Goal: Transaction & Acquisition: Purchase product/service

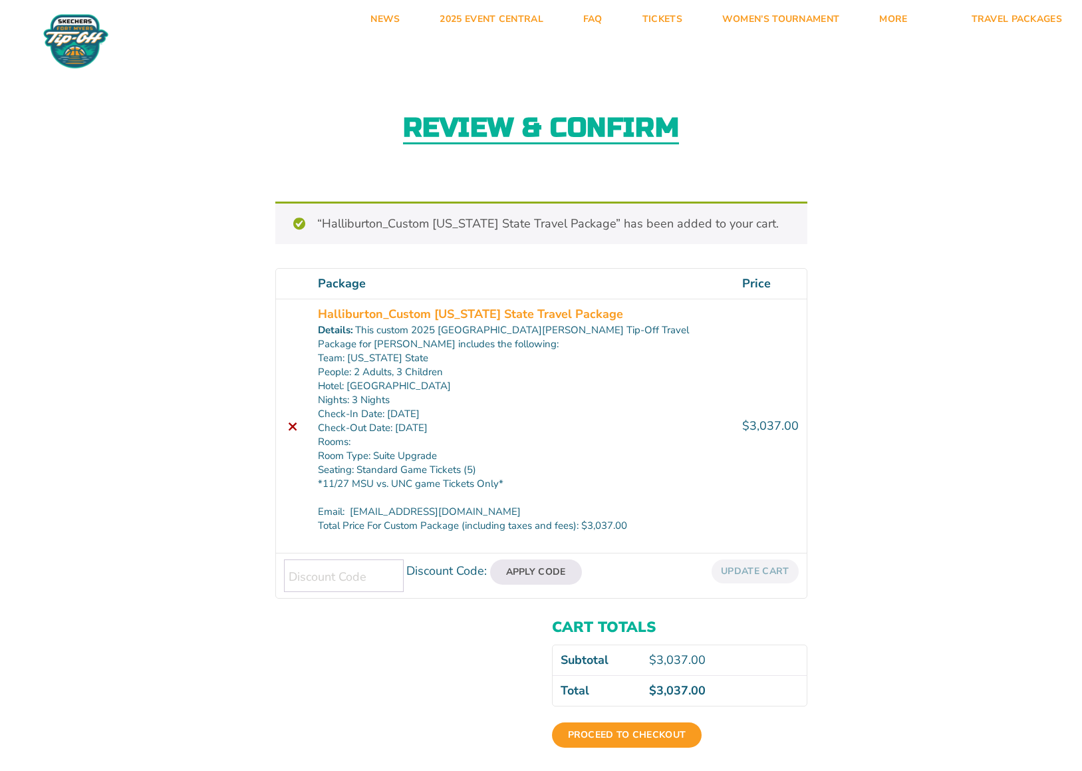
scroll to position [256, 0]
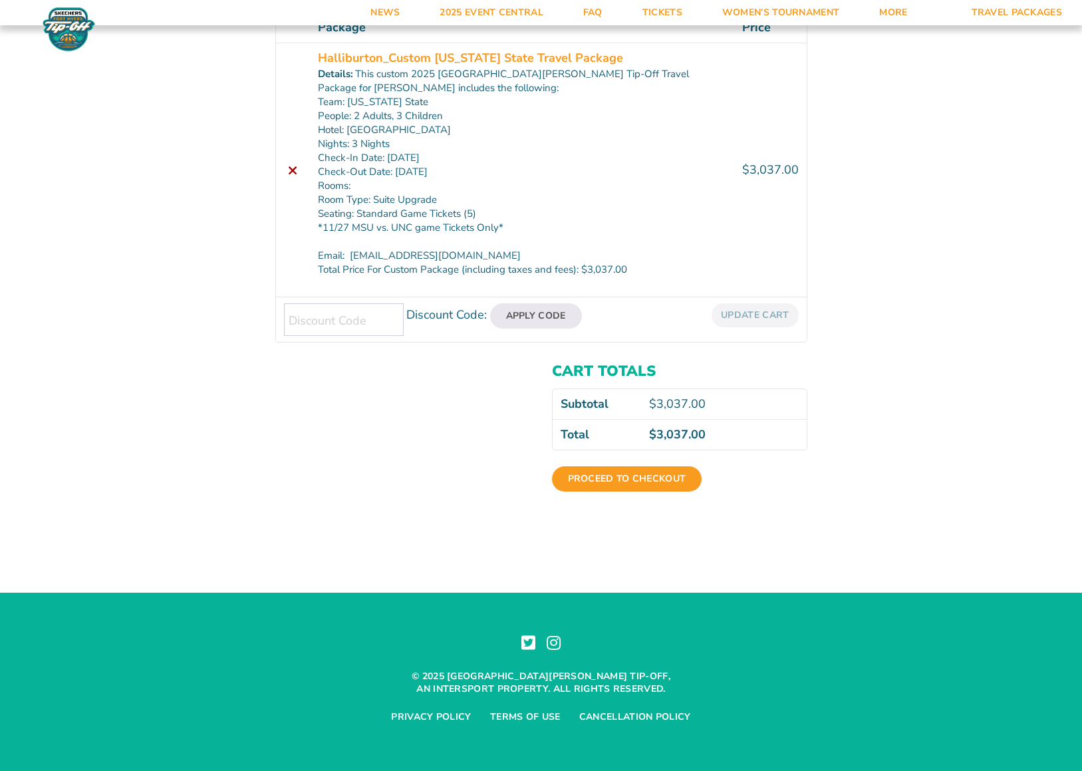
click at [600, 493] on div "Proceed to checkout" at bounding box center [679, 483] width 255 height 59
click at [600, 480] on link "Proceed to checkout" at bounding box center [627, 478] width 150 height 25
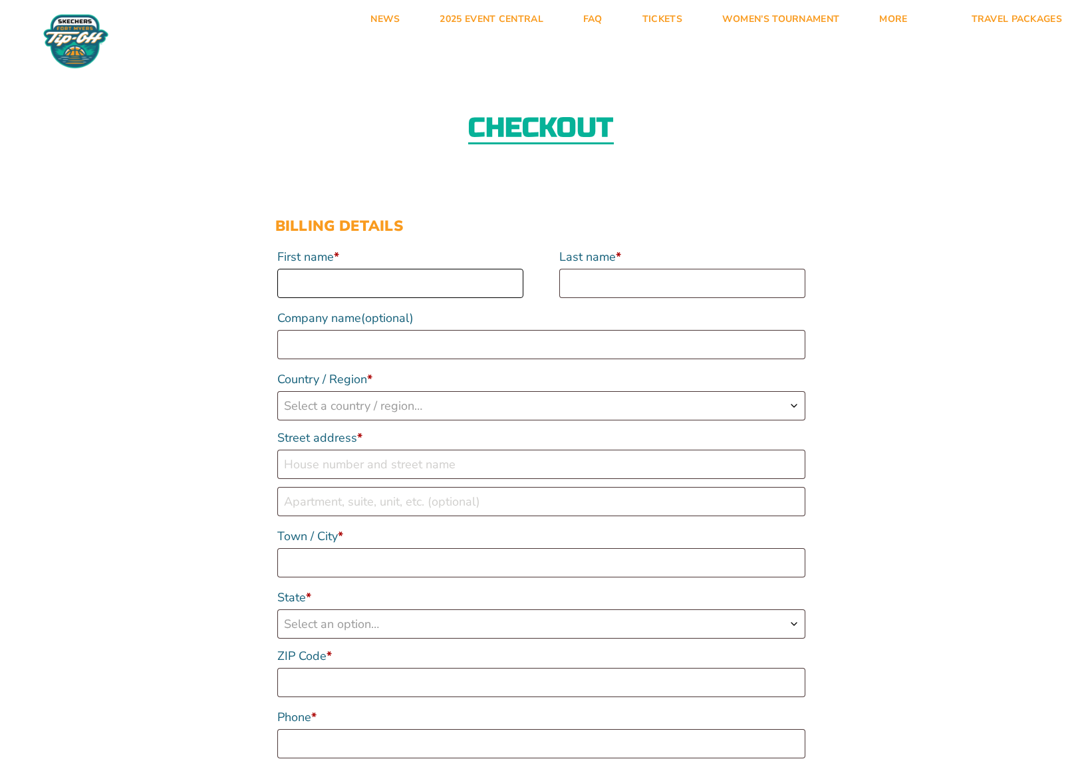
click at [352, 269] on input "First name *" at bounding box center [400, 283] width 246 height 29
type input "[PERSON_NAME]"
type input "Halliburton"
select select "US"
type input "[STREET_ADDRESS]"
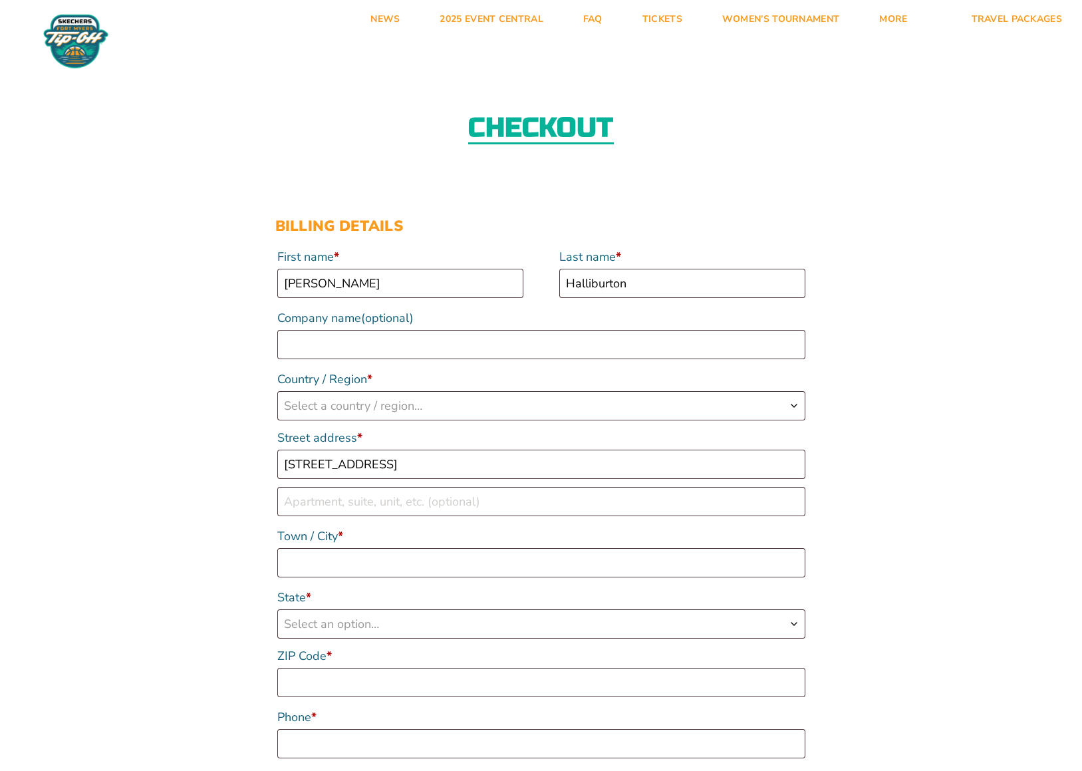
type input "Winter Garden"
type input "34787"
type input "13134188784"
type input "hallibu4@gmail.com"
select select "US"
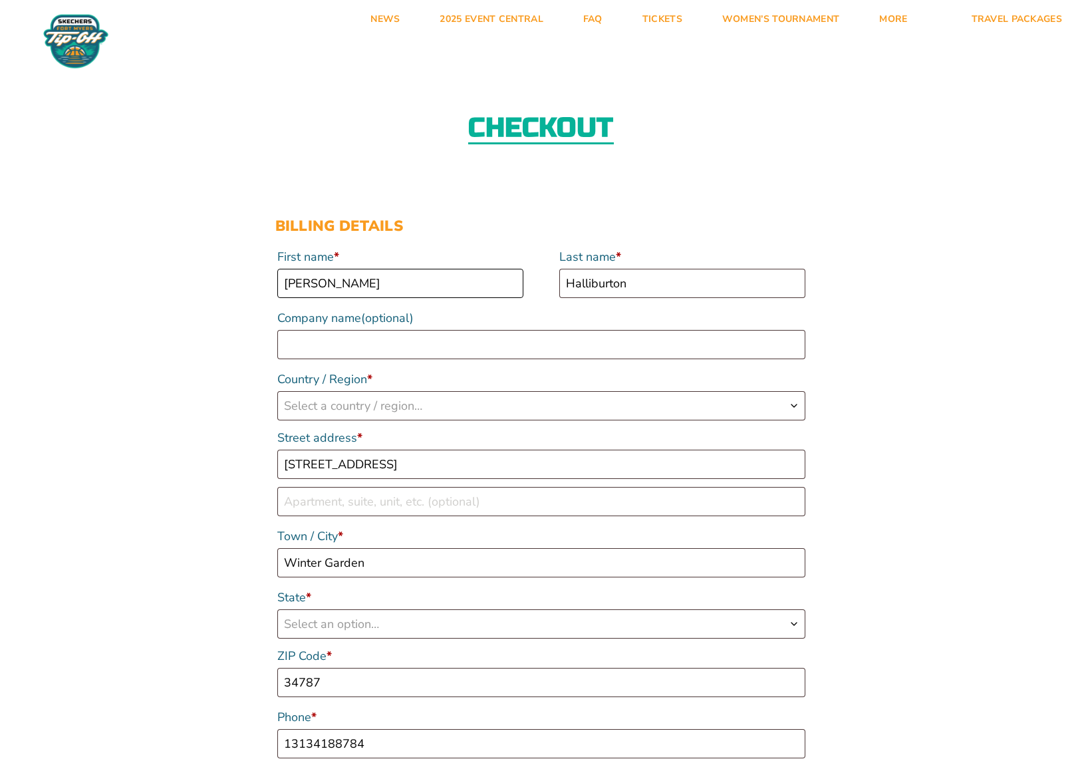
select select "FL"
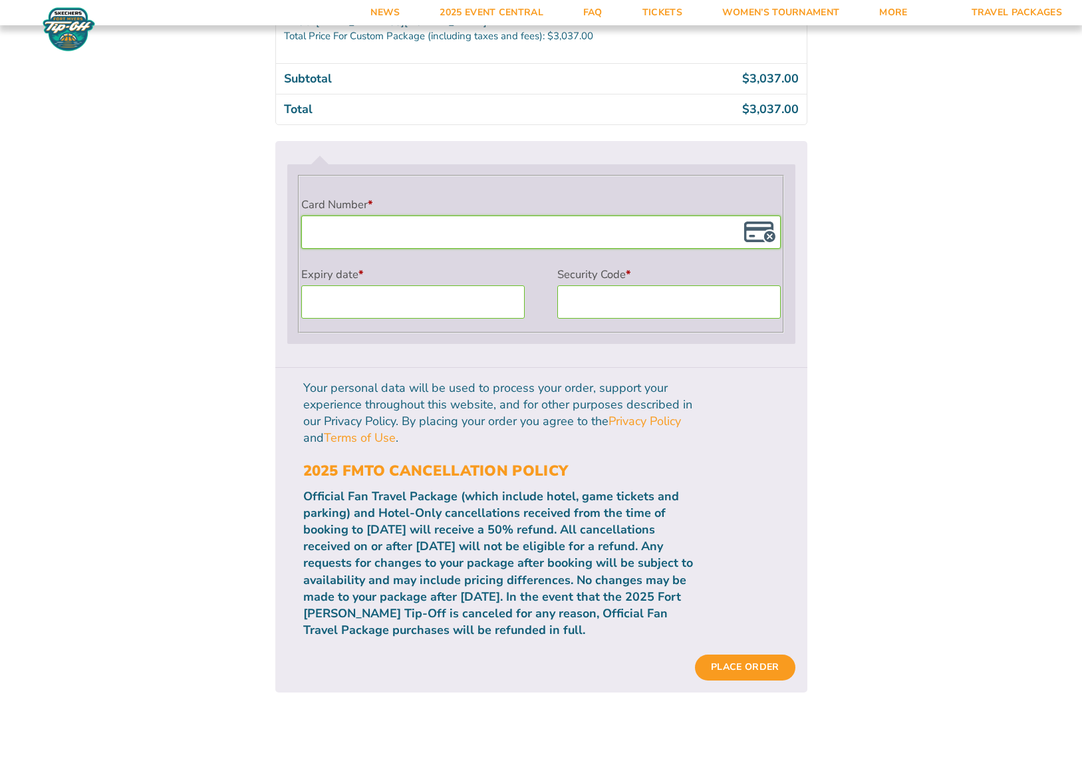
scroll to position [1242, 0]
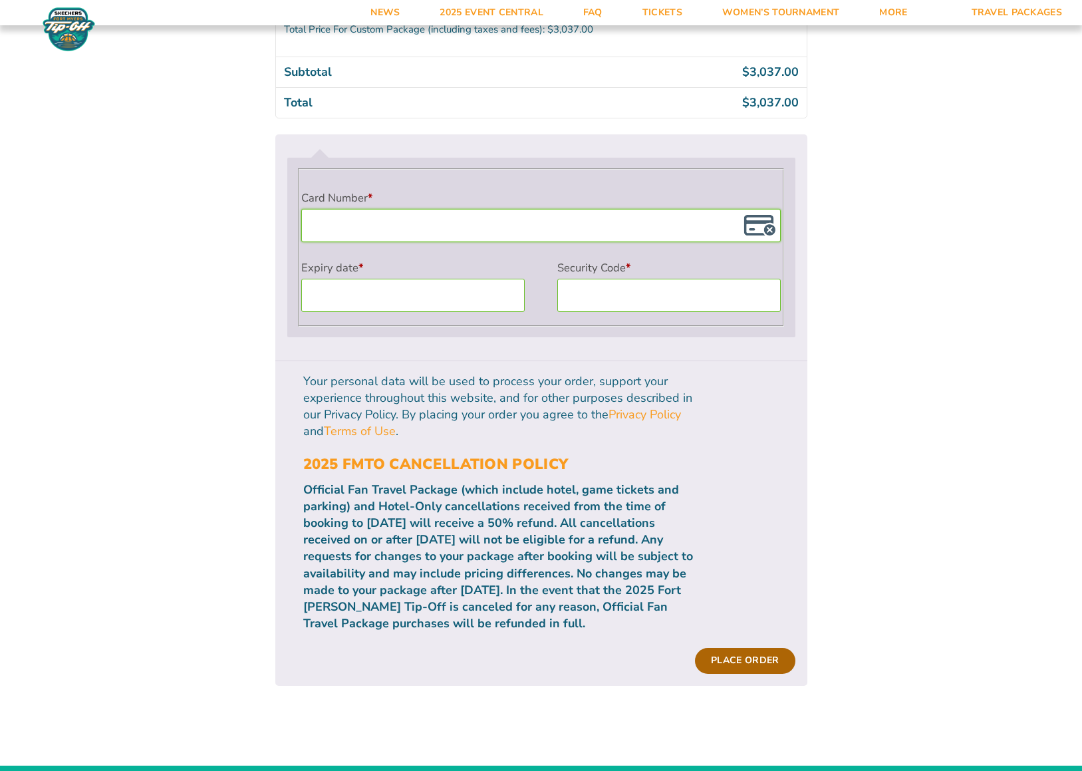
click at [732, 648] on button "Place order" at bounding box center [745, 660] width 100 height 25
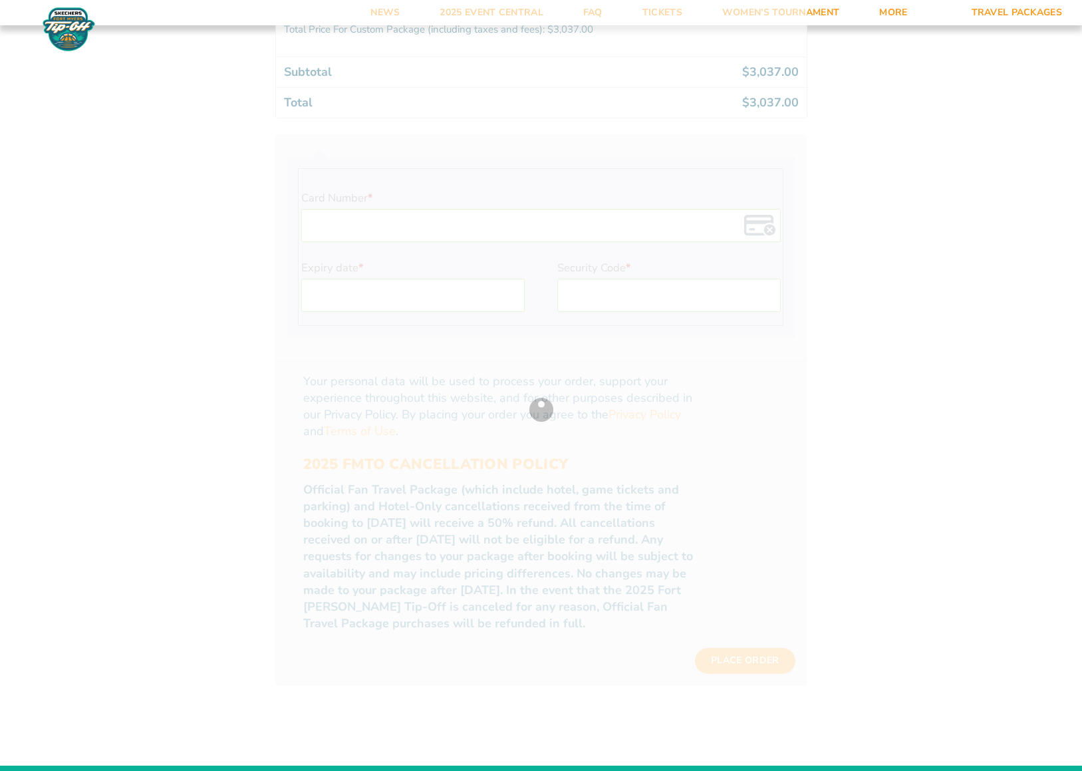
scroll to position [931, 0]
